Goal: Task Accomplishment & Management: Use online tool/utility

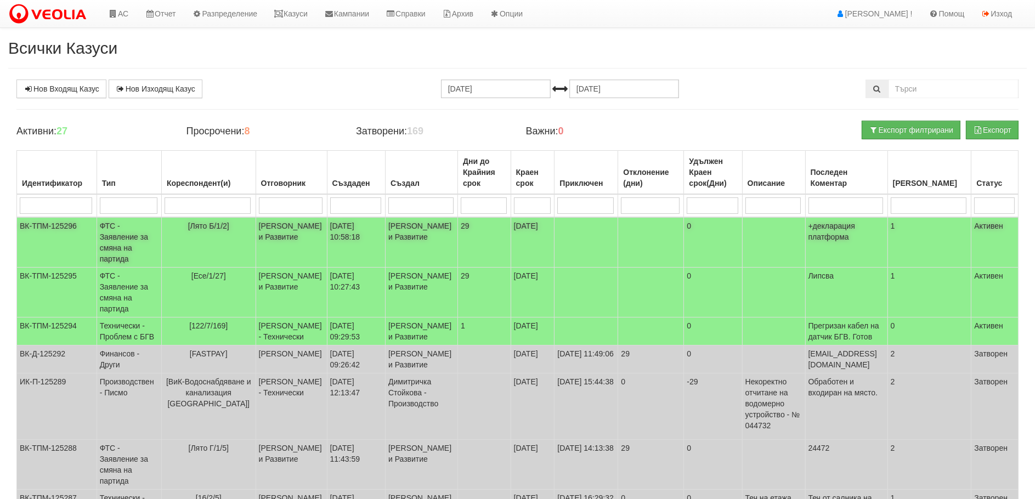
click at [114, 228] on td "ФТС - Заявление за смяна на партида" at bounding box center [129, 242] width 65 height 50
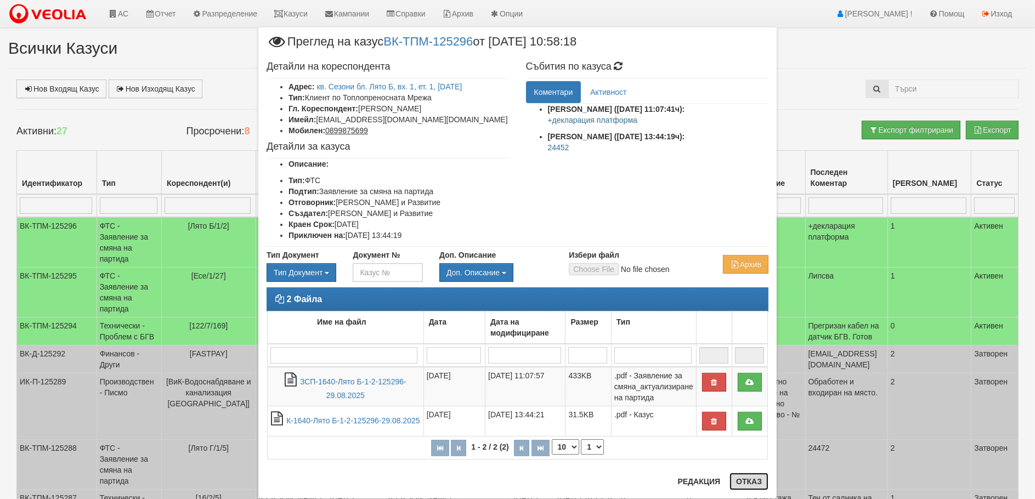
click at [753, 484] on button "Отказ" at bounding box center [749, 482] width 39 height 18
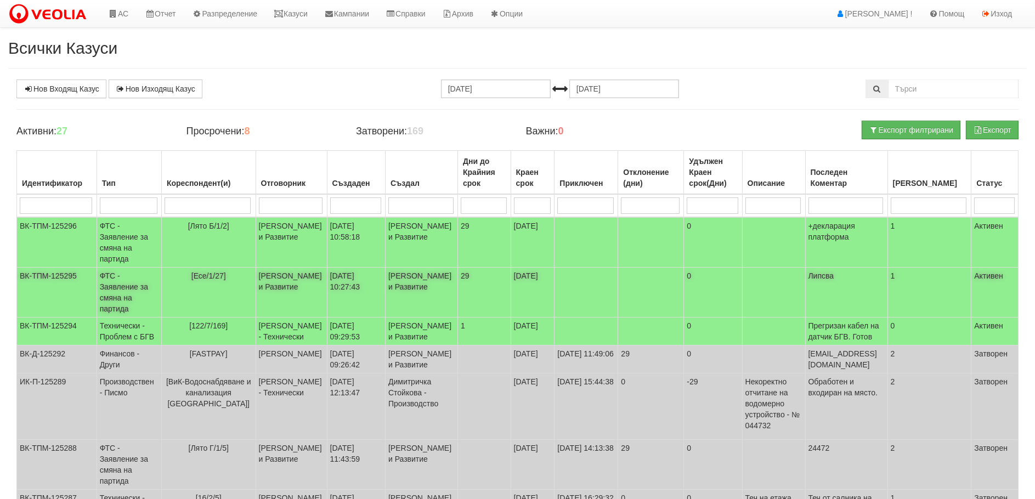
click at [111, 297] on td "ФТС - Заявление за смяна на партида" at bounding box center [129, 293] width 65 height 50
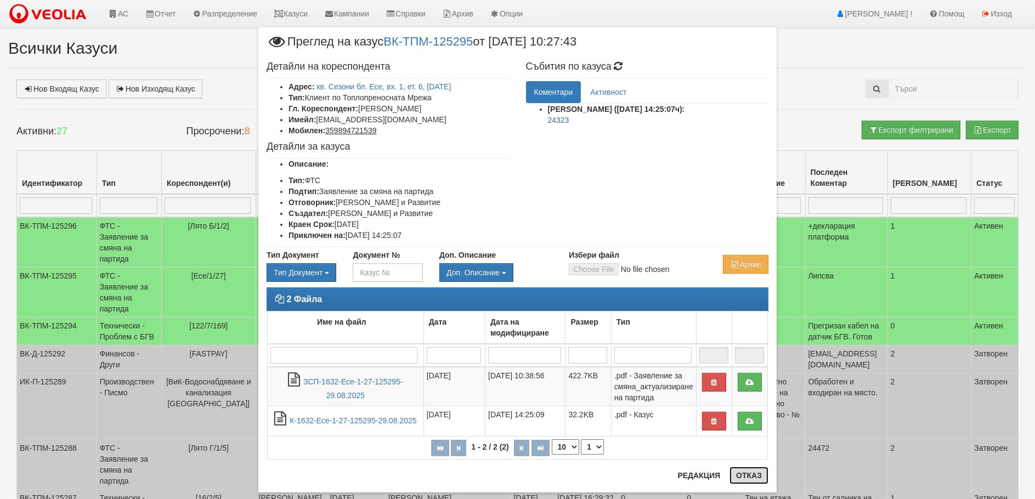
click at [744, 474] on button "Отказ" at bounding box center [749, 476] width 39 height 18
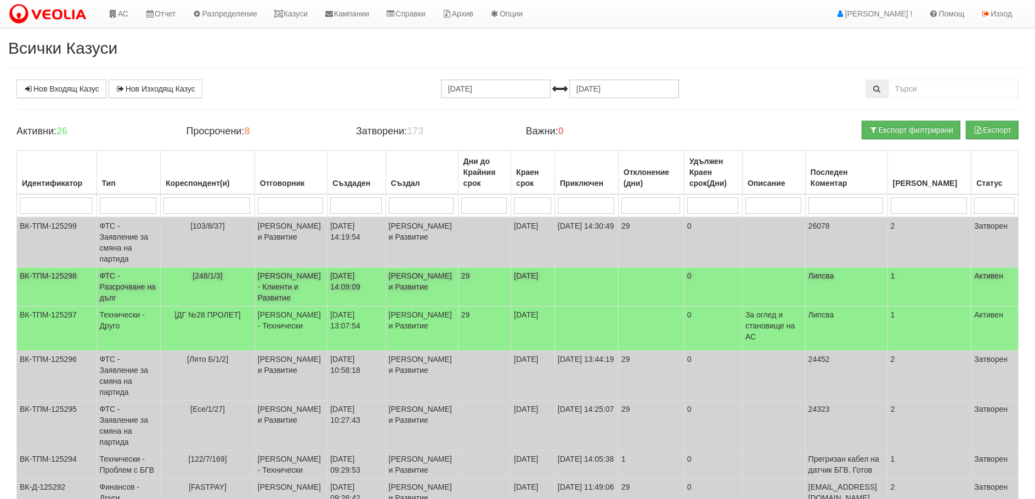
click at [106, 285] on td "ФТС - Разсрочване на дълг" at bounding box center [129, 287] width 64 height 39
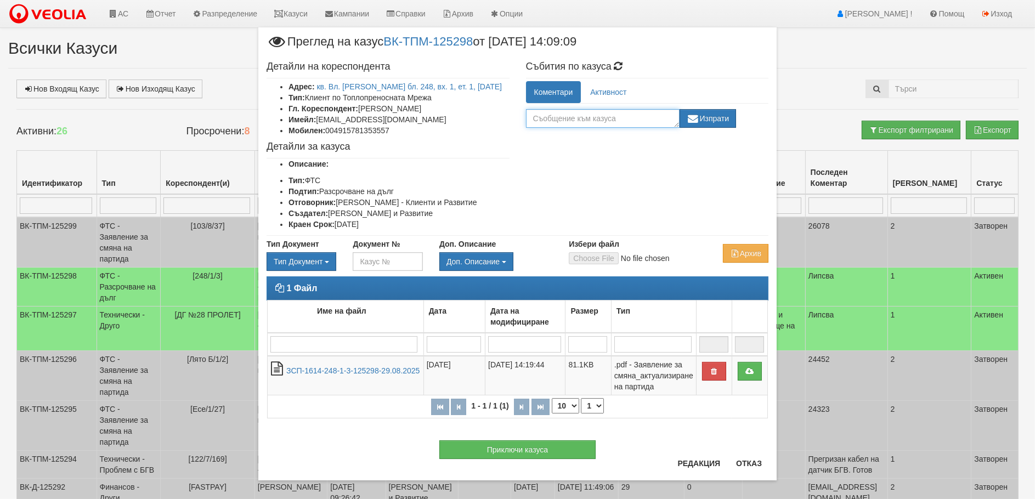
click at [544, 122] on textarea at bounding box center [603, 118] width 154 height 19
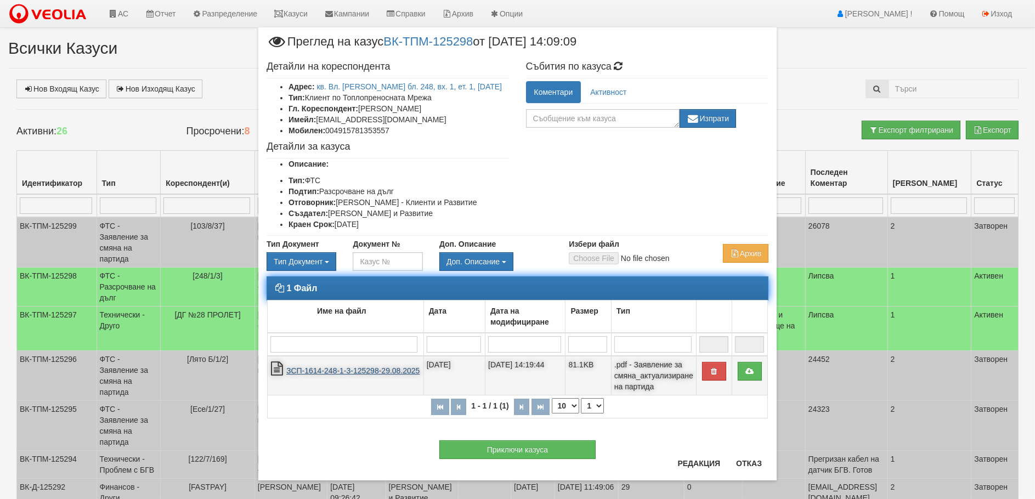
click at [343, 372] on link "ЗСП-1614-248-1-3-125298-29.08.2025" at bounding box center [352, 371] width 133 height 9
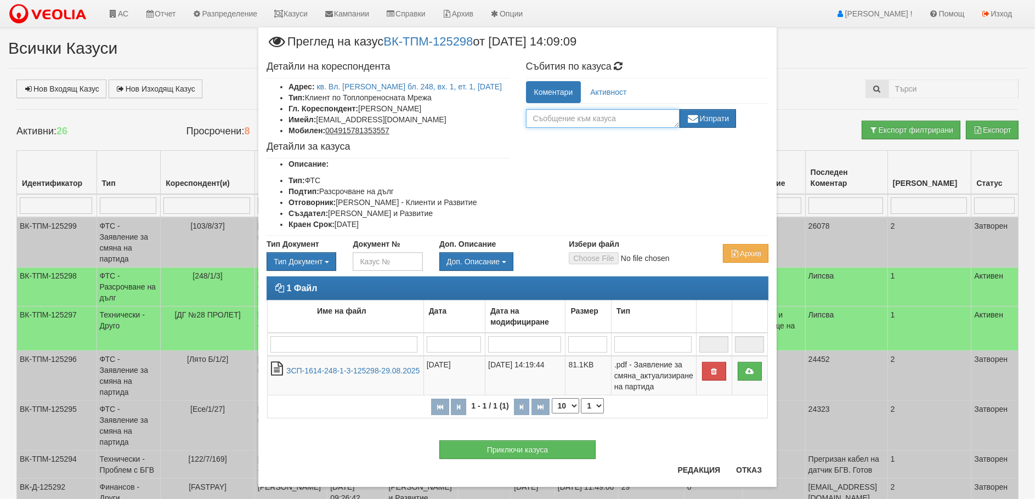
click at [561, 120] on textarea at bounding box center [603, 118] width 154 height 19
click at [571, 115] on textarea "3 вноски по400 лв" at bounding box center [603, 118] width 154 height 19
click at [610, 116] on textarea "3 вноски по 400 лв" at bounding box center [603, 118] width 154 height 19
type textarea "3 вноски по 400 лв и една до пълното изплащане."
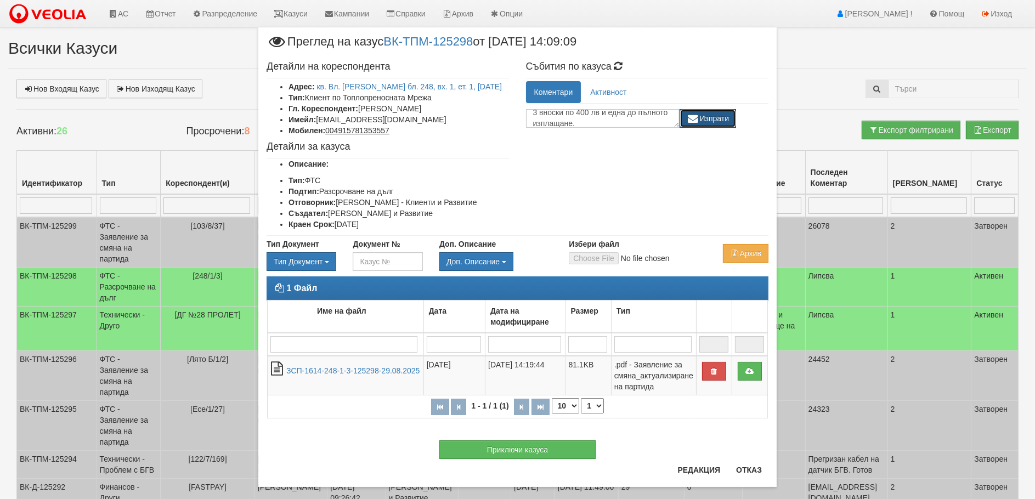
click at [723, 116] on button "Изпрати" at bounding box center [708, 118] width 57 height 19
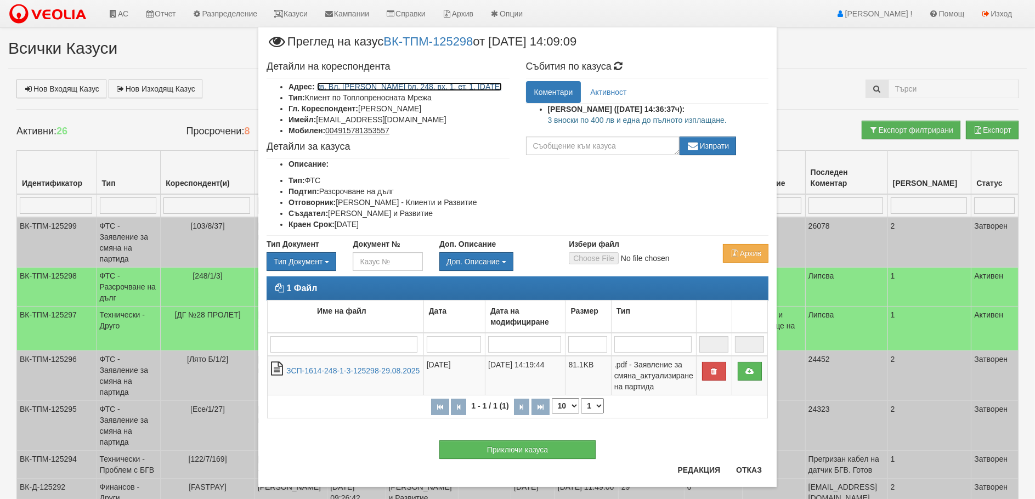
click at [357, 87] on link "кв. Вл. Варненчик бл. 248, вх. 1, ет. 1, ап. 3" at bounding box center [409, 86] width 185 height 9
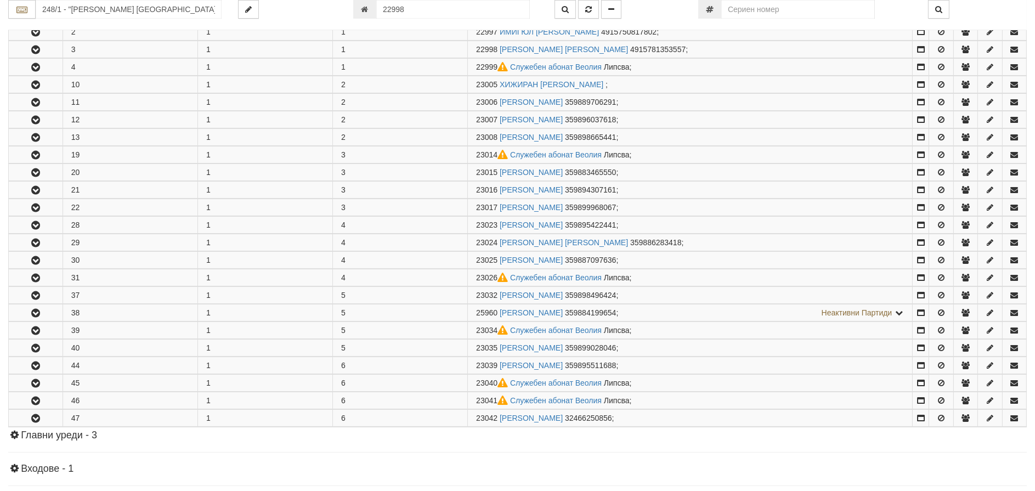
scroll to position [252, 0]
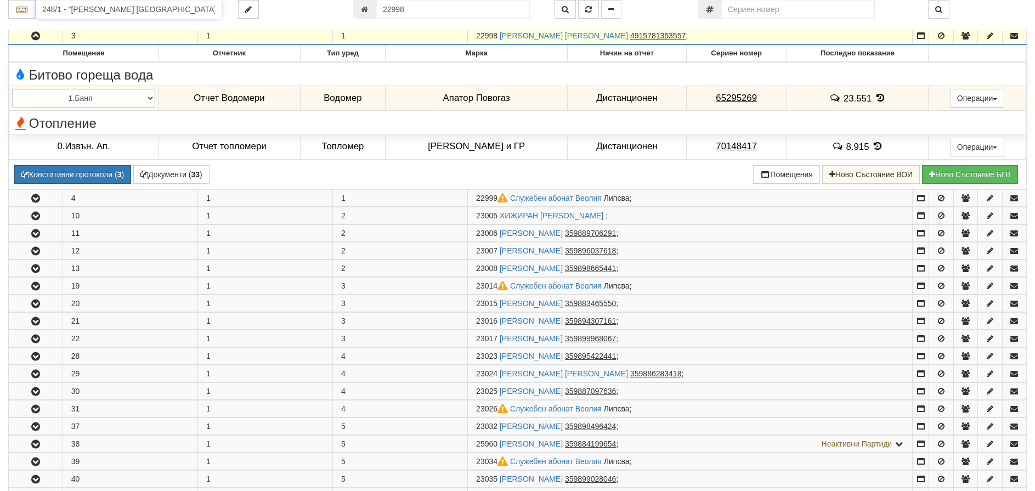
click at [108, 8] on input "248/1 - "ВЕОЛИЯ ЕНЕРДЖИ ВАРНА " ЕАД" at bounding box center [129, 9] width 186 height 19
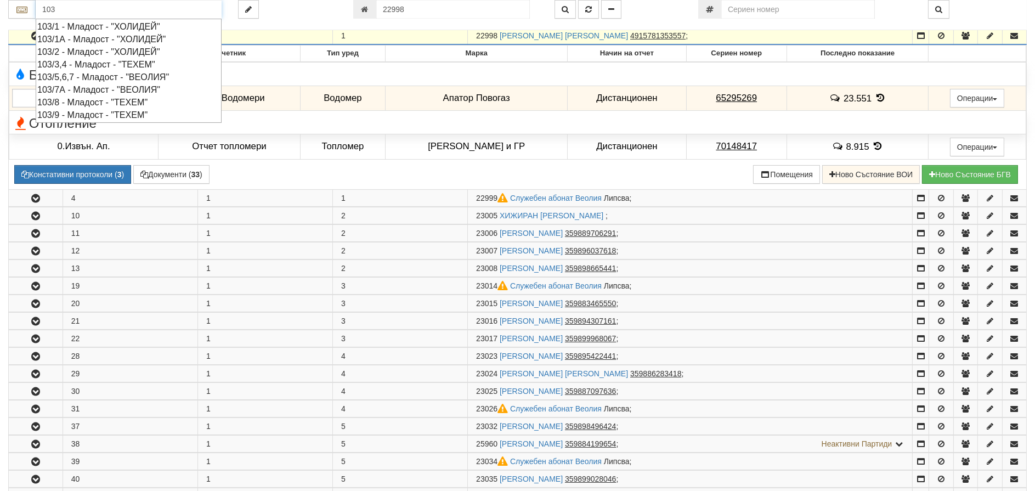
click at [91, 101] on div "103/8 - Младост - "ТЕХЕМ"" at bounding box center [128, 102] width 183 height 13
type input "103/8 - Младост - "ТЕХЕМ""
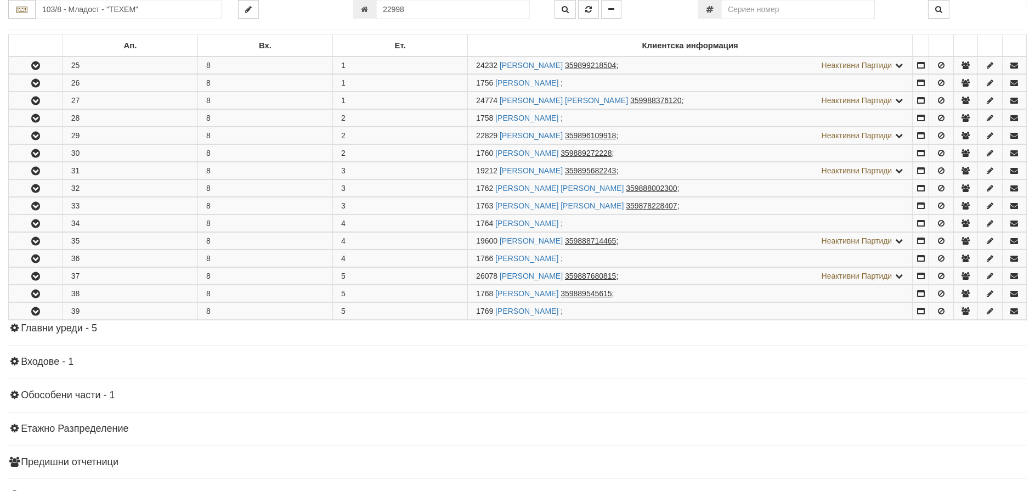
scroll to position [274, 0]
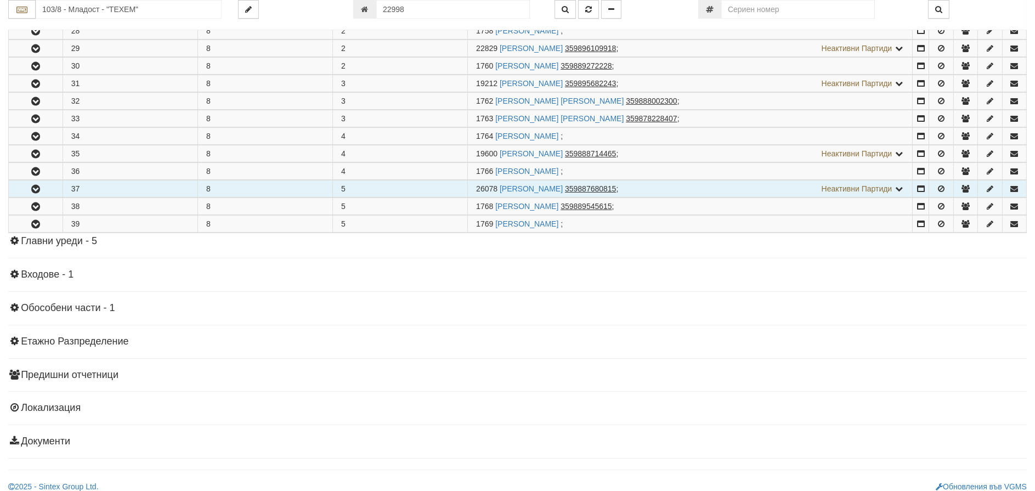
click at [35, 189] on icon "button" at bounding box center [35, 189] width 13 height 8
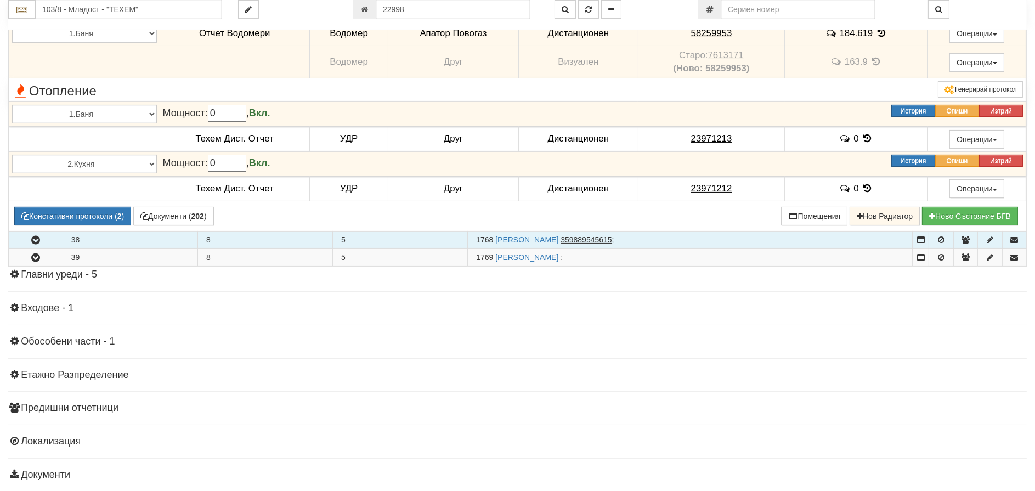
scroll to position [494, 0]
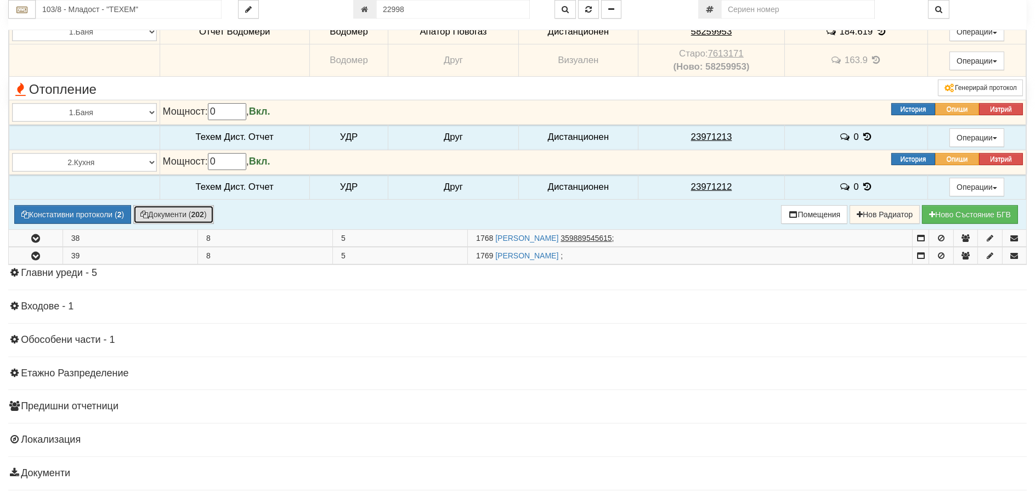
click at [164, 214] on button "Документи ( 202 )" at bounding box center [173, 214] width 81 height 19
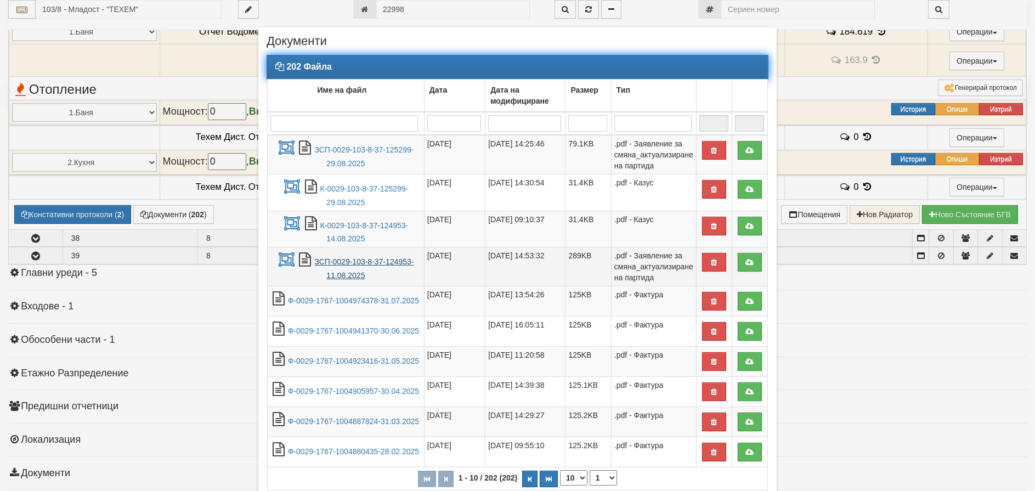
click at [344, 259] on link "ЗСП-0029-103-8-37-124953-11.08.2025" at bounding box center [363, 268] width 99 height 22
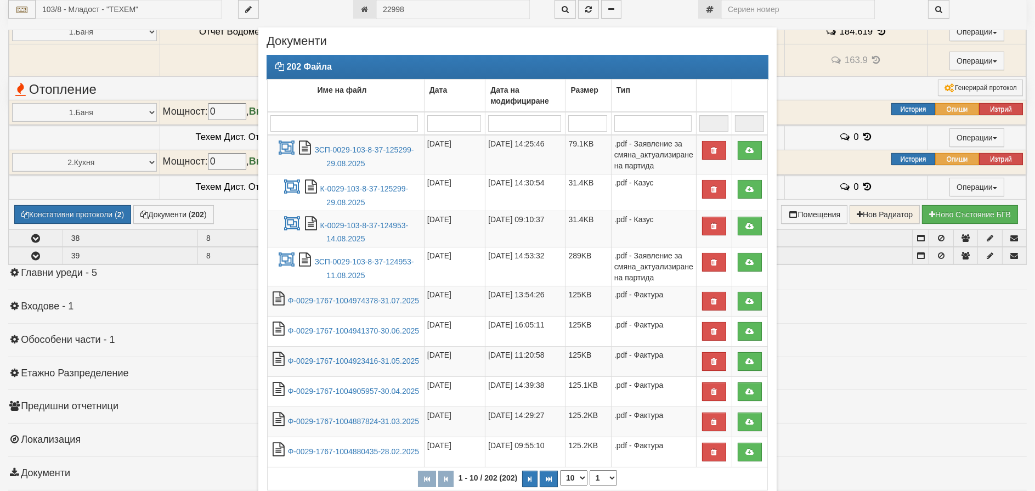
click at [46, 55] on div "× Документи 202 Файла Име на файл Дата Дата на модифициране Размер Тип 1 - 10 /…" at bounding box center [517, 245] width 1035 height 491
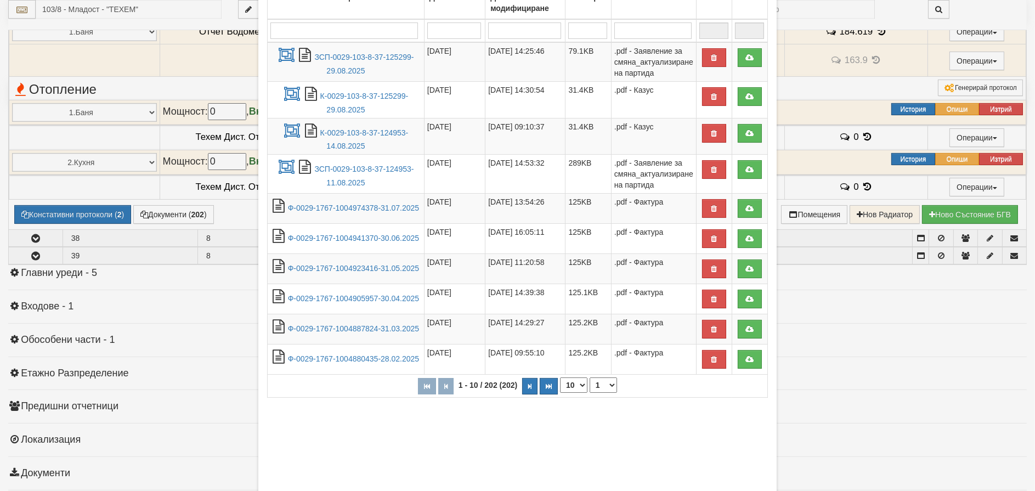
scroll to position [155, 0]
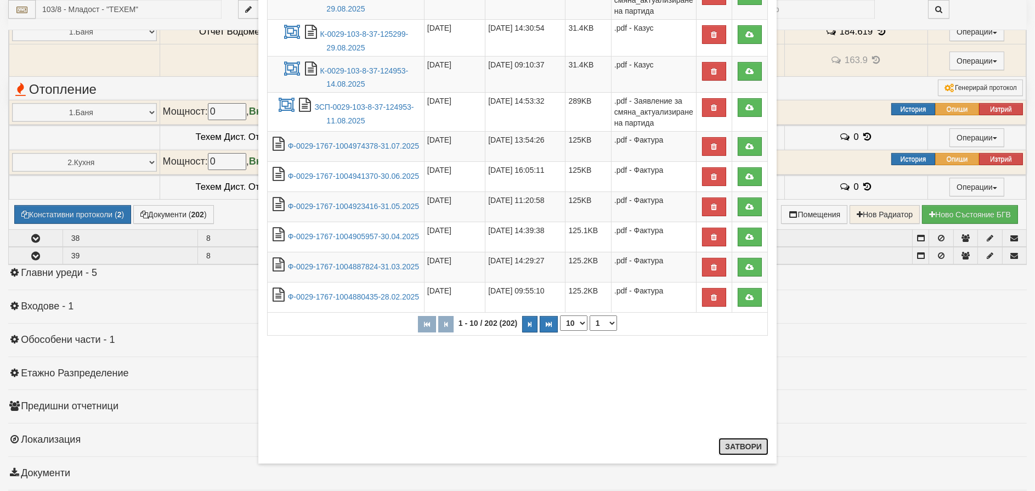
click at [740, 439] on button "Затвори" at bounding box center [744, 447] width 50 height 18
